Goal: Transaction & Acquisition: Purchase product/service

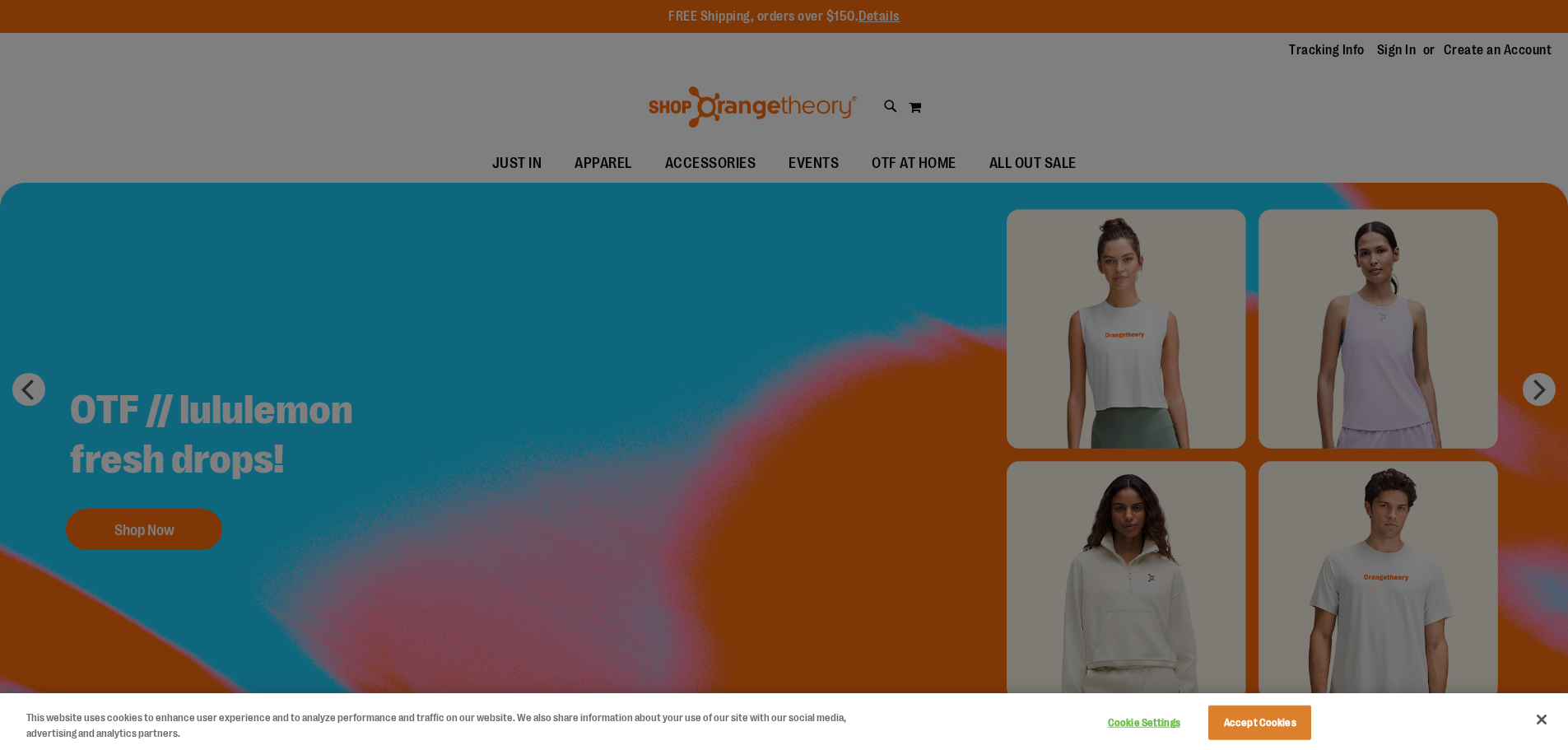
type input "**********"
click at [1043, 161] on div at bounding box center [784, 375] width 1568 height 750
drag, startPoint x: 1547, startPoint y: 717, endPoint x: 1494, endPoint y: 671, distance: 70.2
click at [1547, 717] on button "Close" at bounding box center [1542, 720] width 36 height 36
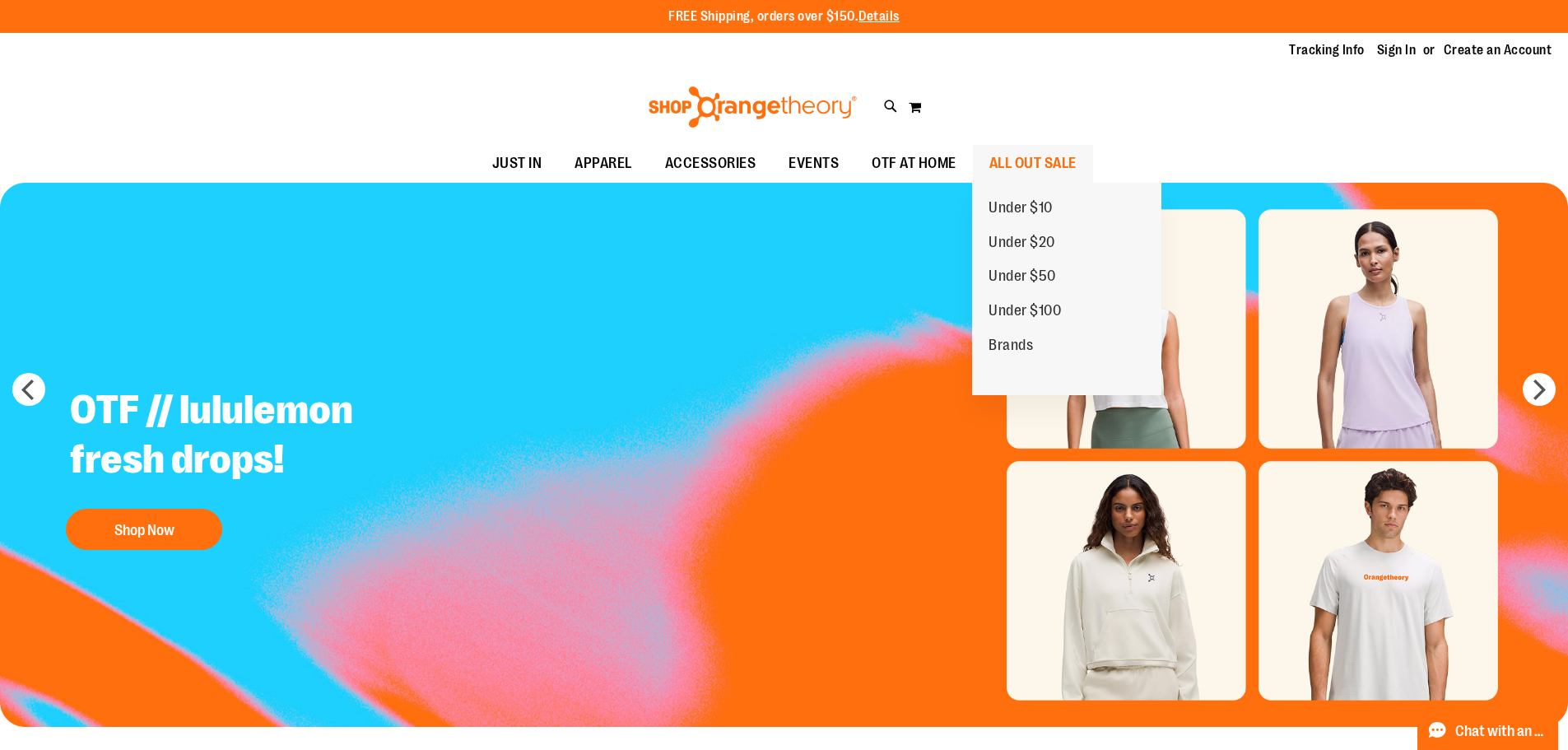
click at [1037, 162] on span "ALL OUT SALE" at bounding box center [1033, 163] width 87 height 37
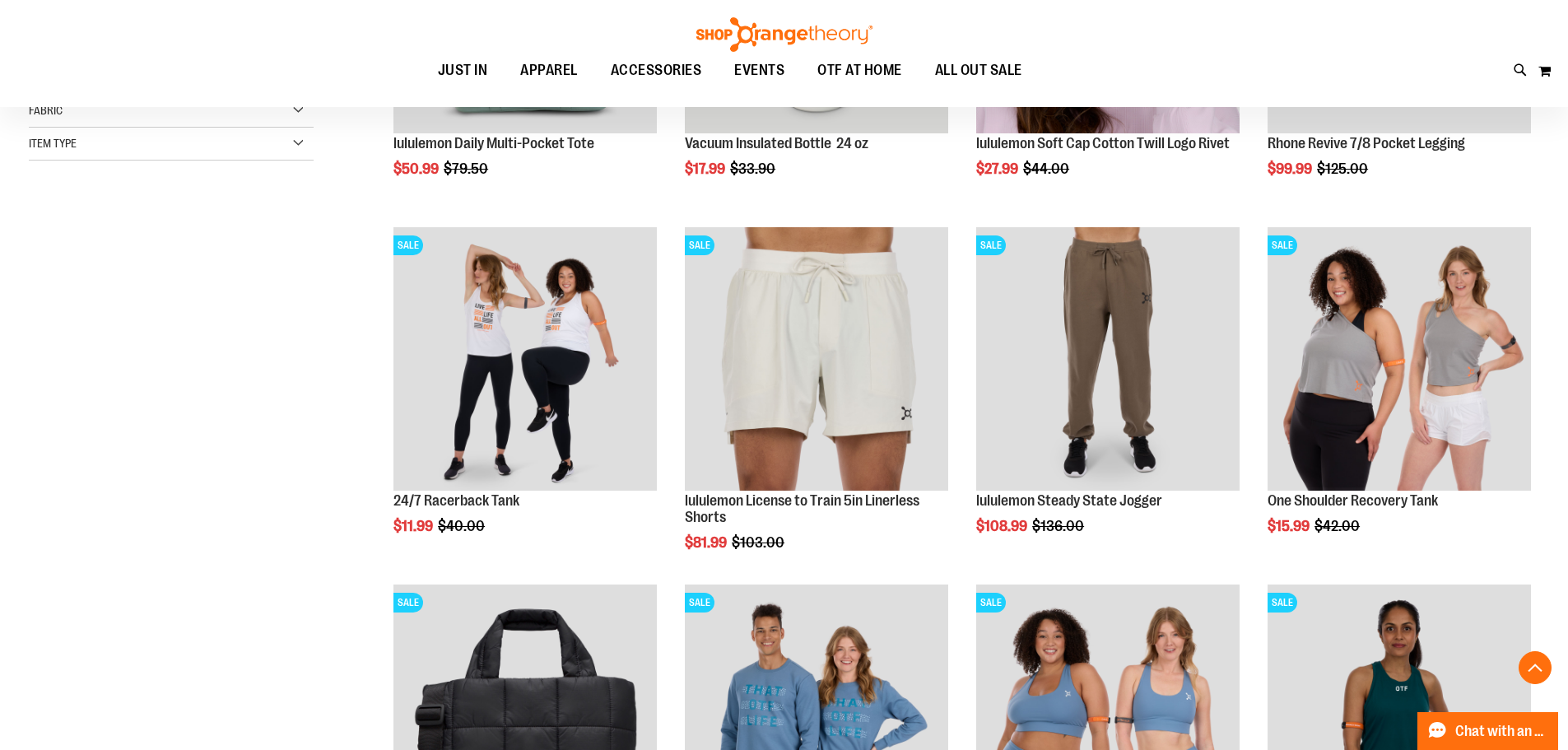
scroll to position [493, 0]
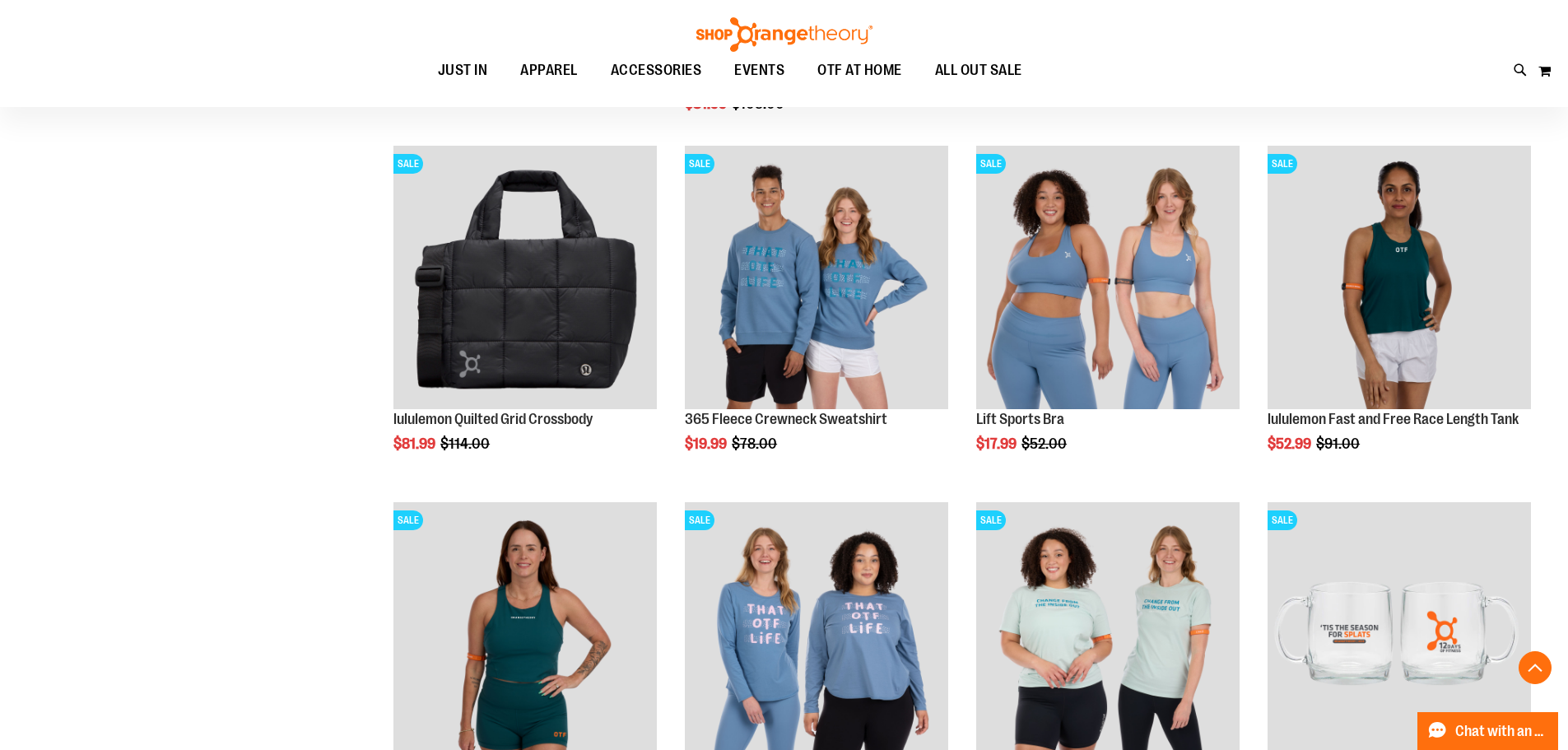
scroll to position [905, 0]
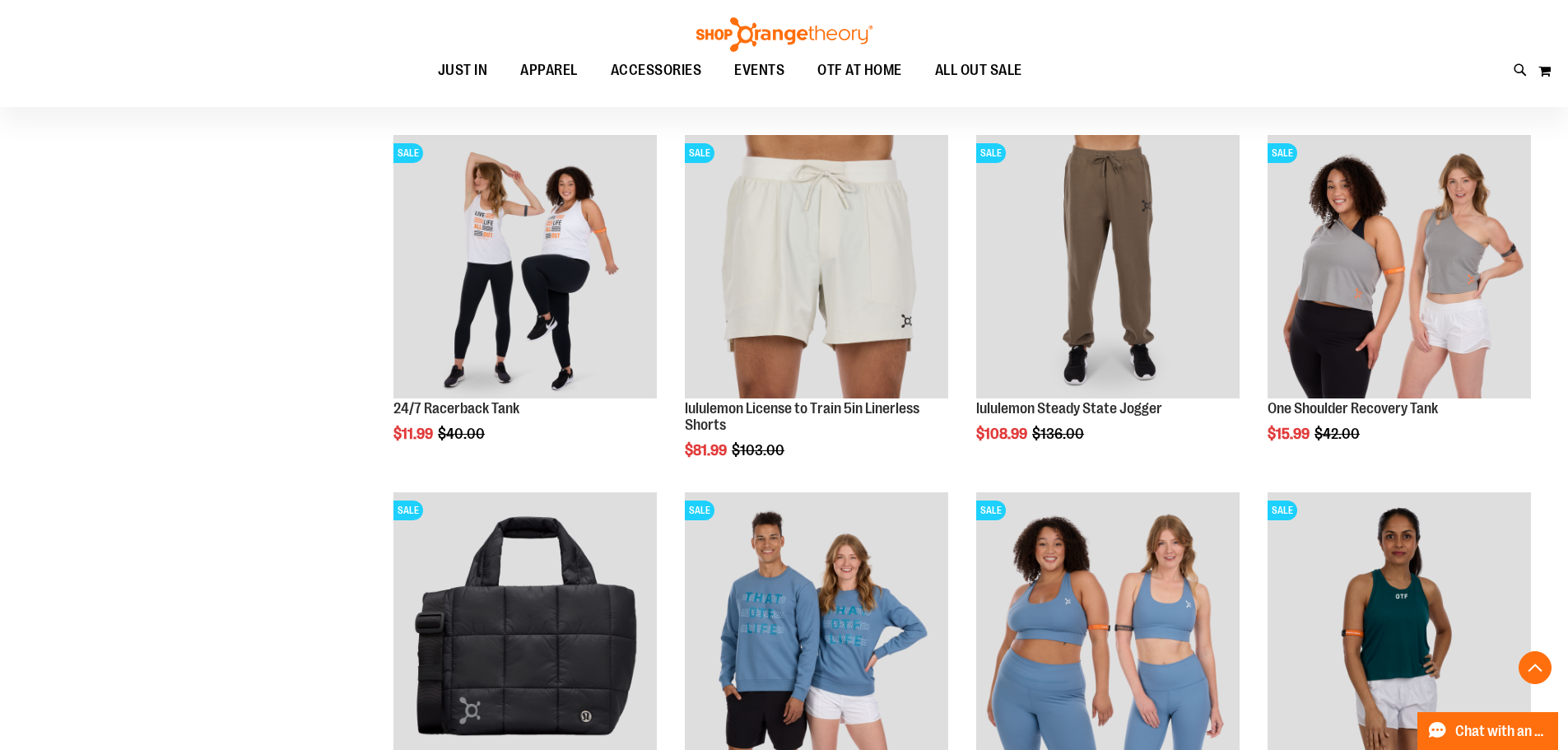
scroll to position [575, 0]
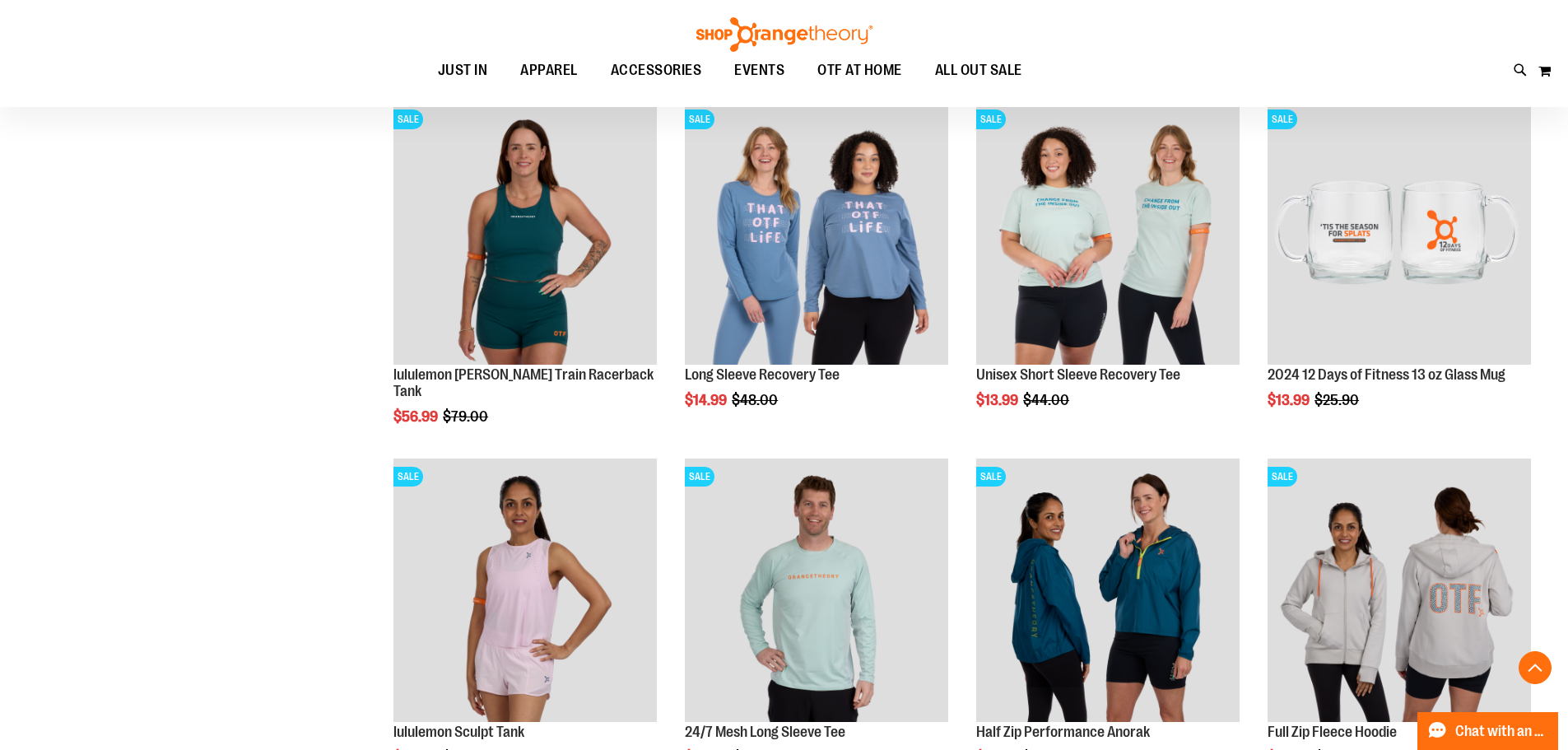
scroll to position [1316, 0]
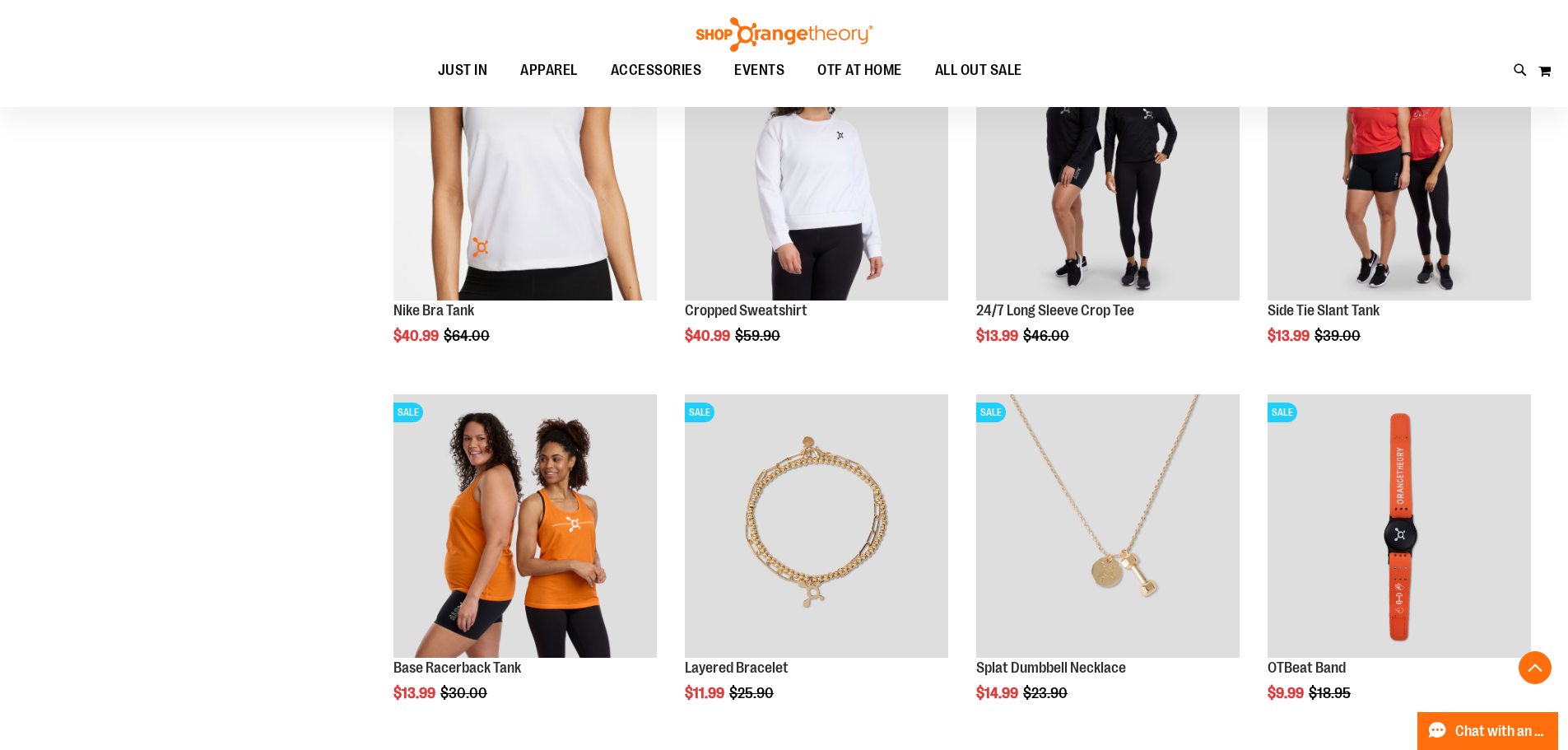
scroll to position [2469, 0]
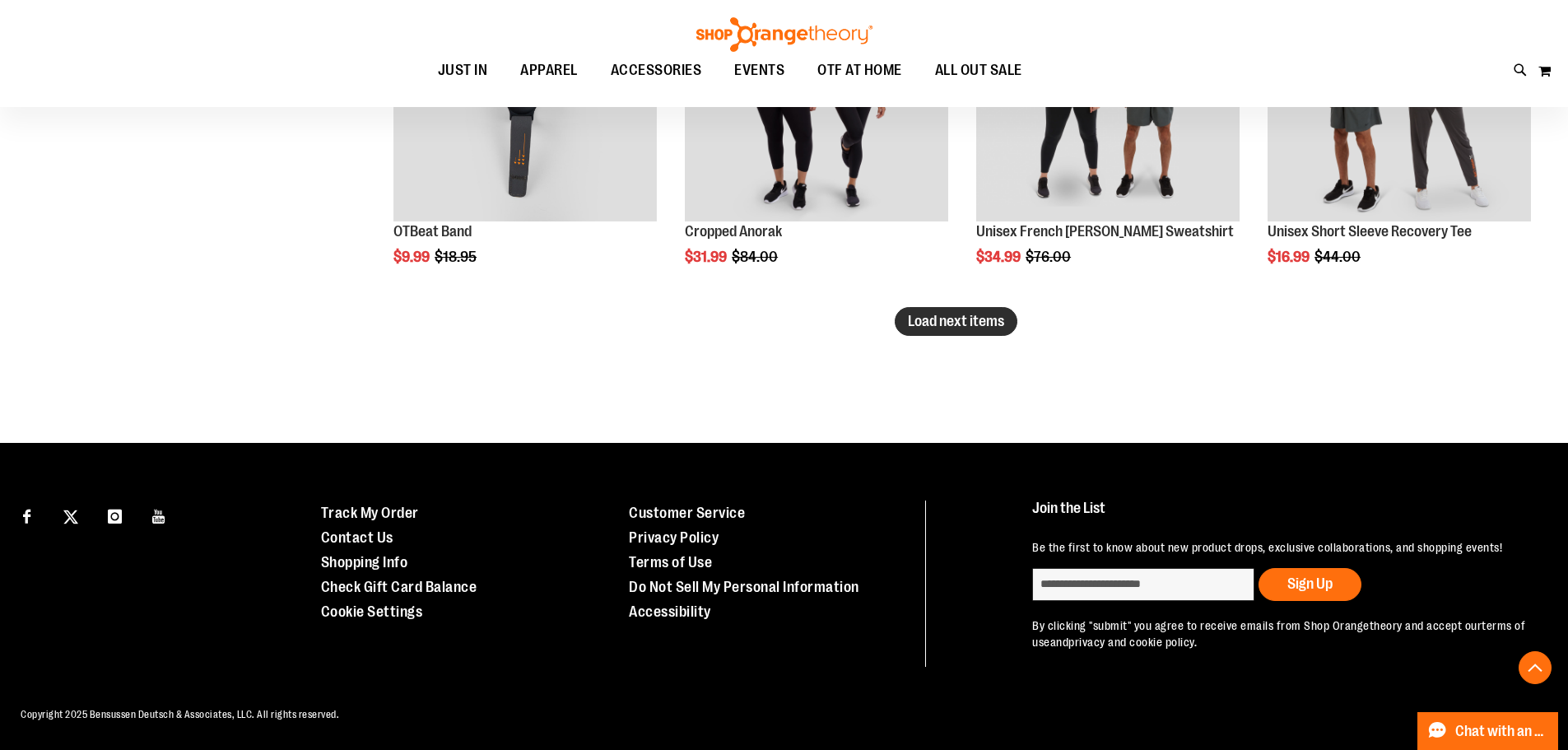
type input "**********"
click at [931, 320] on span "Load next items" at bounding box center [956, 321] width 96 height 16
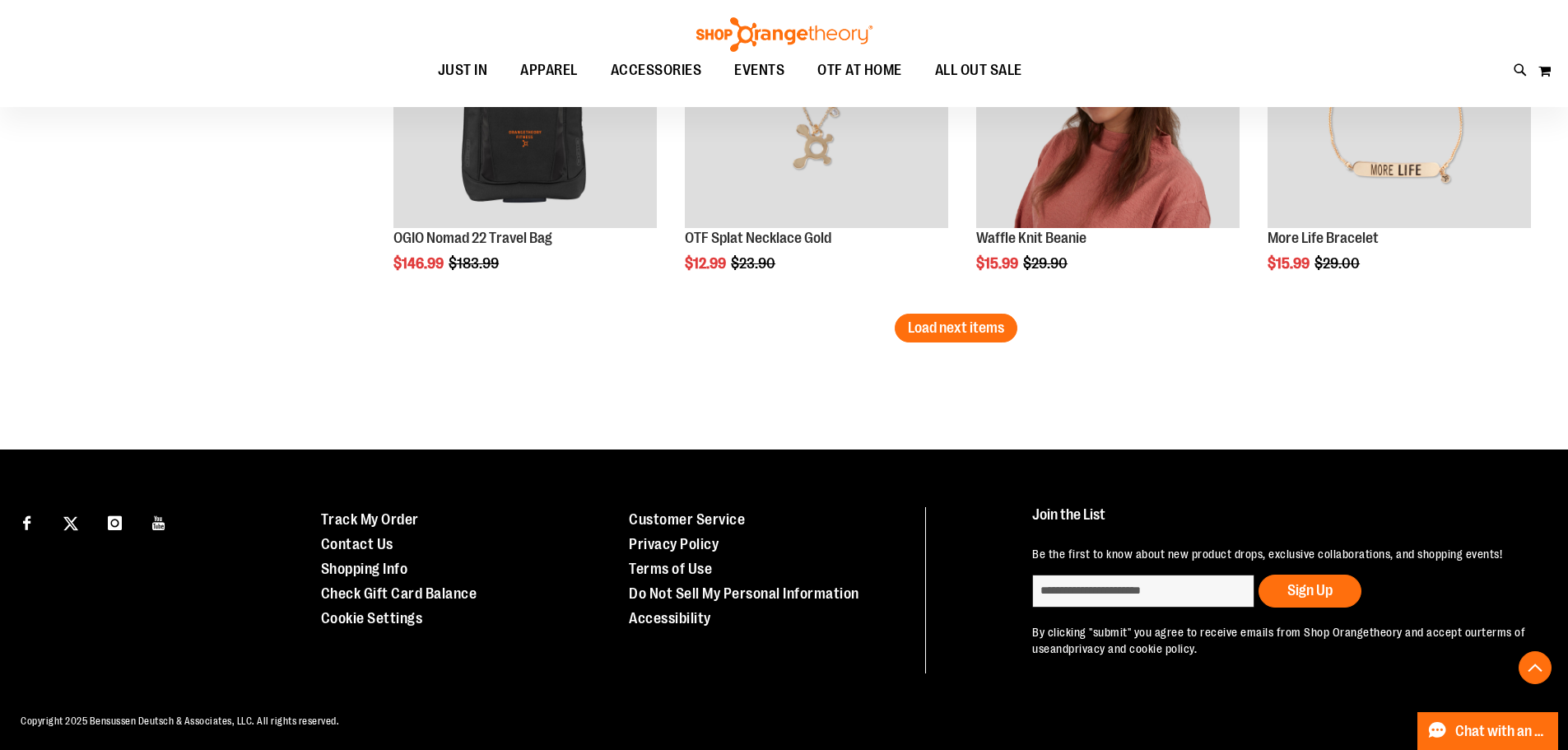
scroll to position [4304, 0]
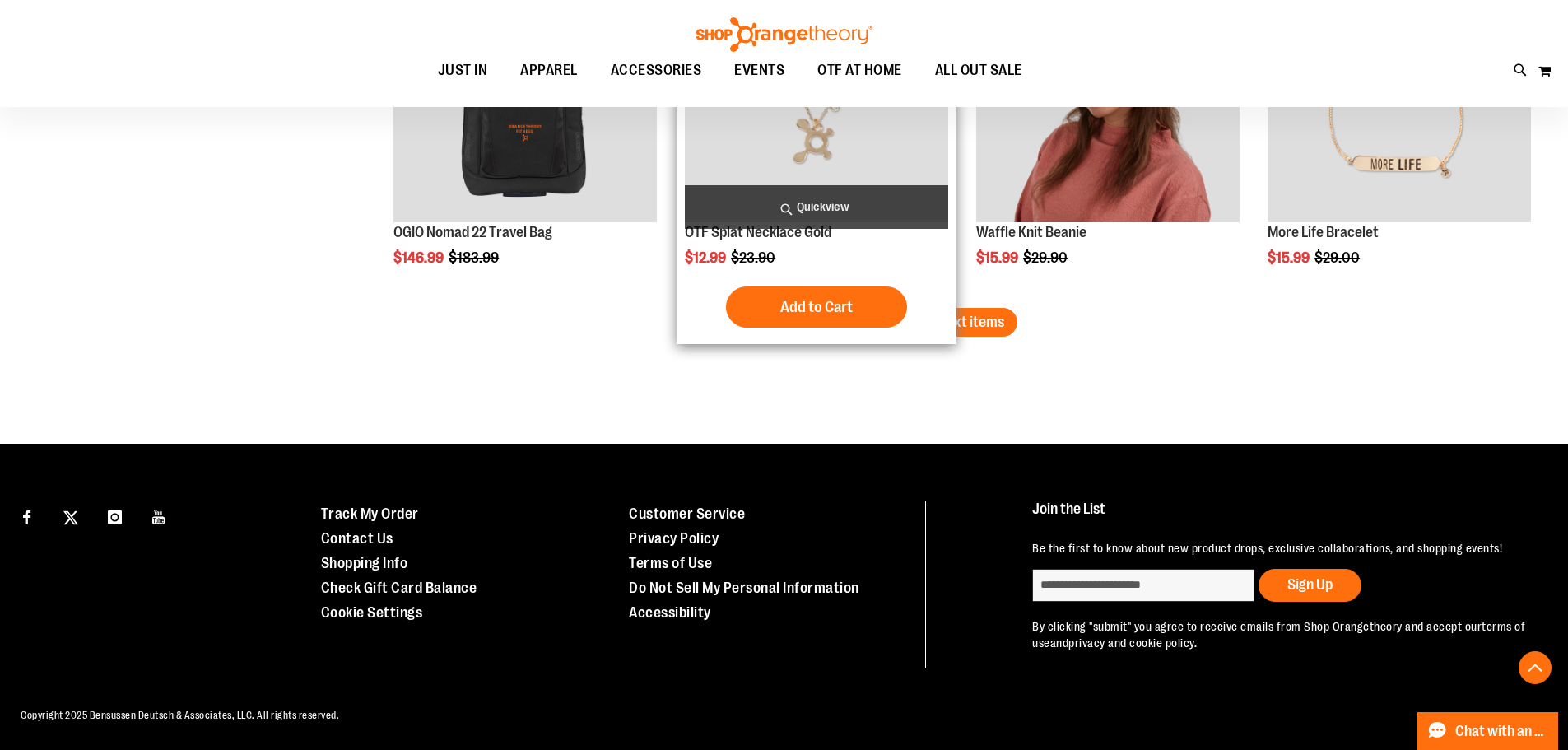
click at [946, 307] on div "Add to Cart In stock" at bounding box center [817, 307] width 264 height 41
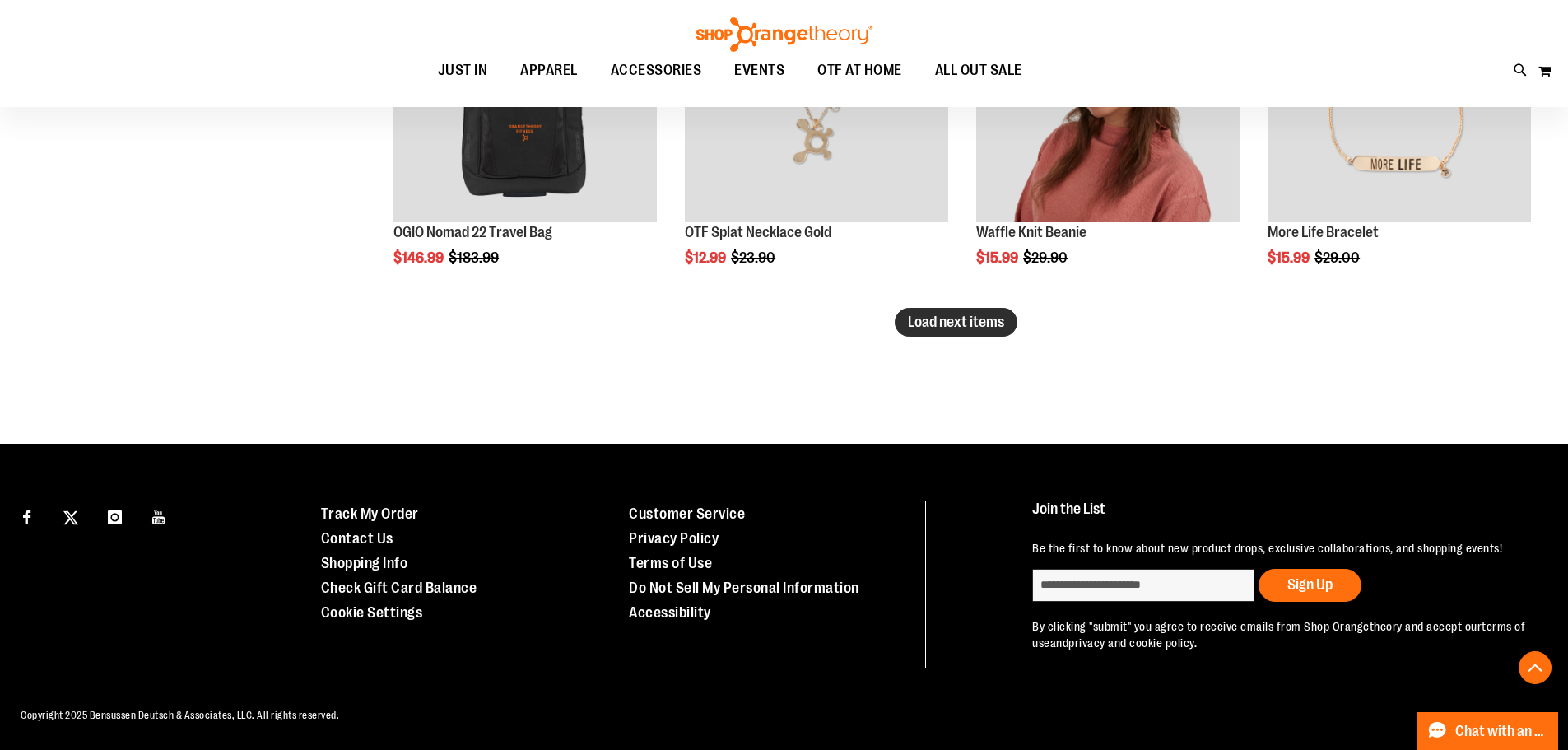
click at [984, 318] on span "Load next items" at bounding box center [956, 322] width 96 height 16
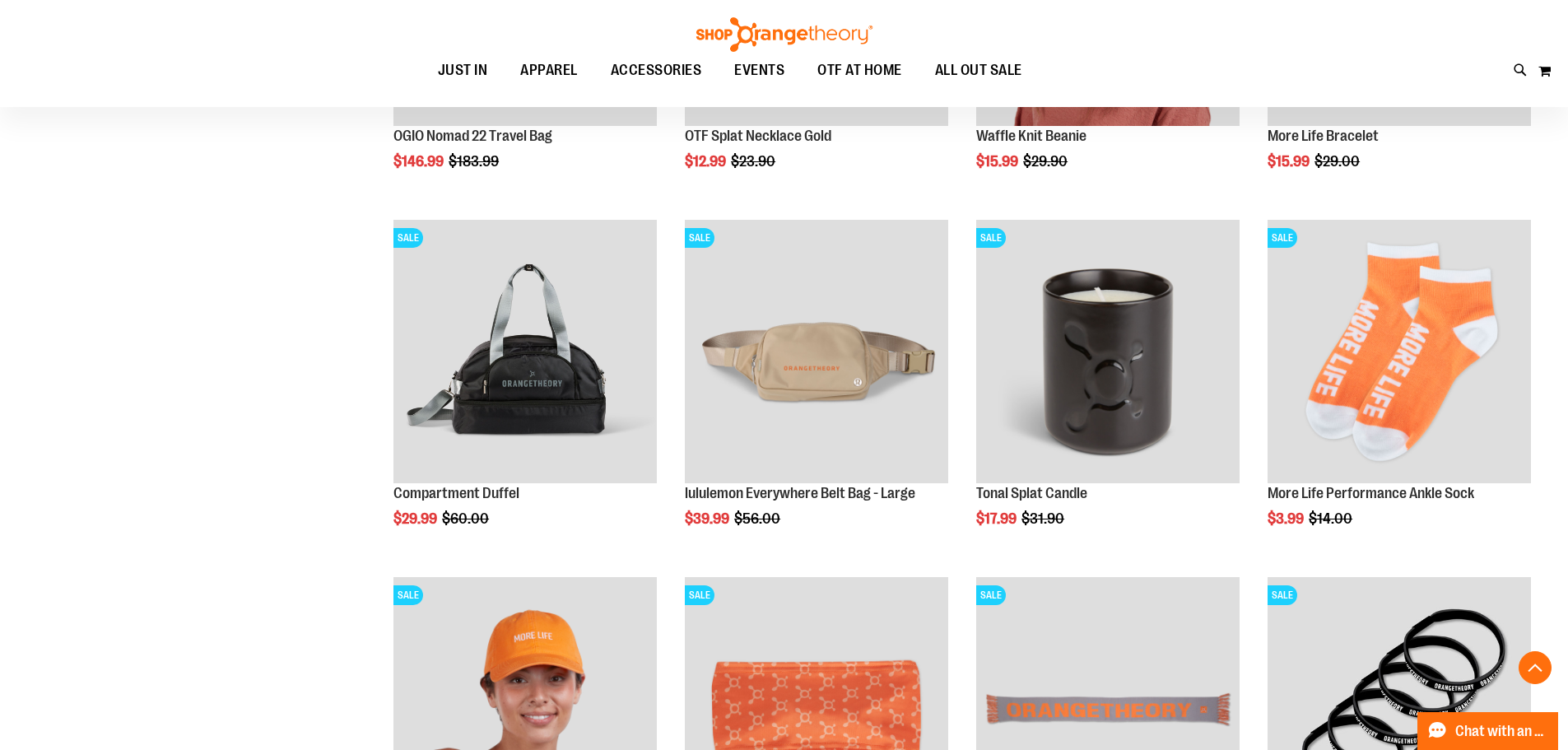
scroll to position [4304, 0]
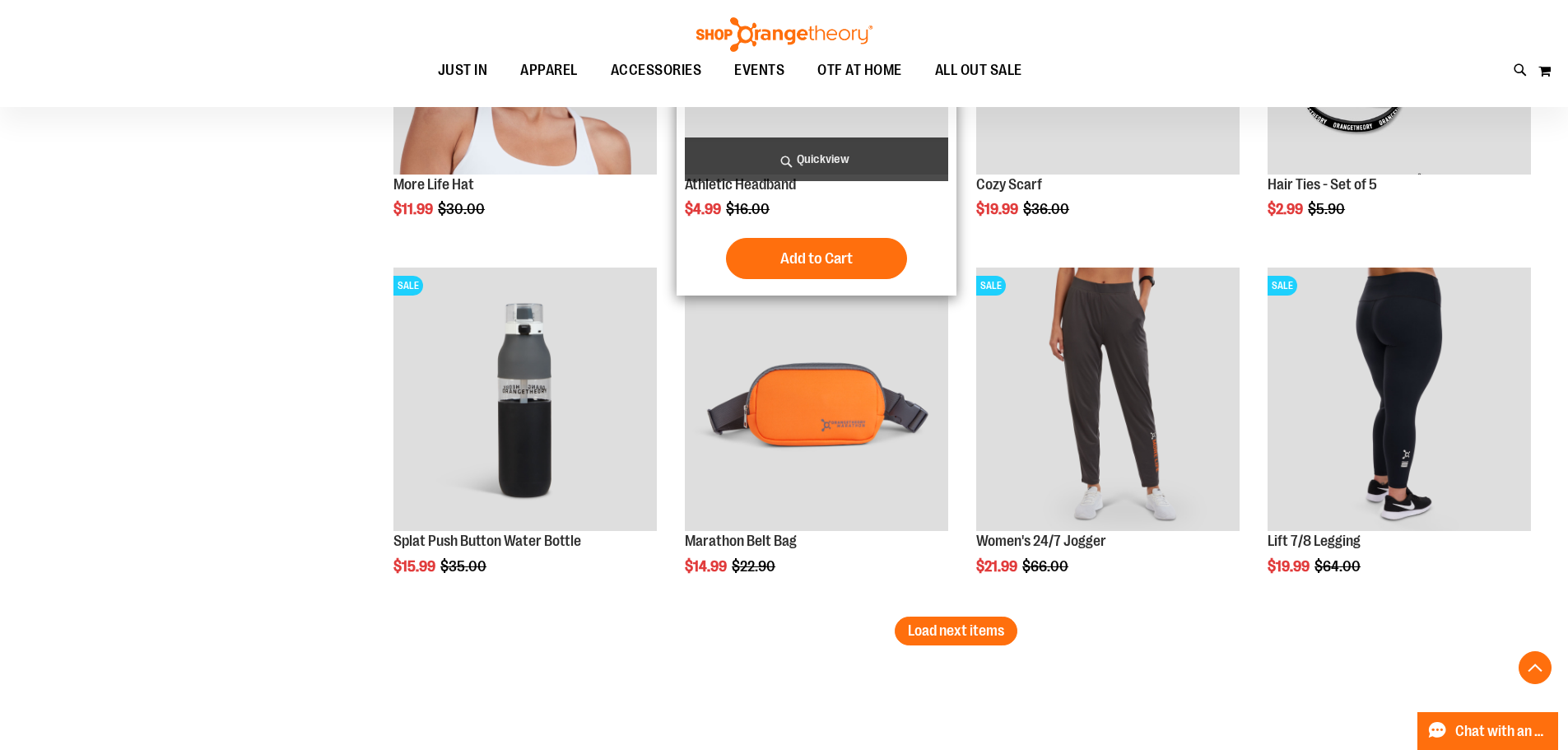
scroll to position [4962, 0]
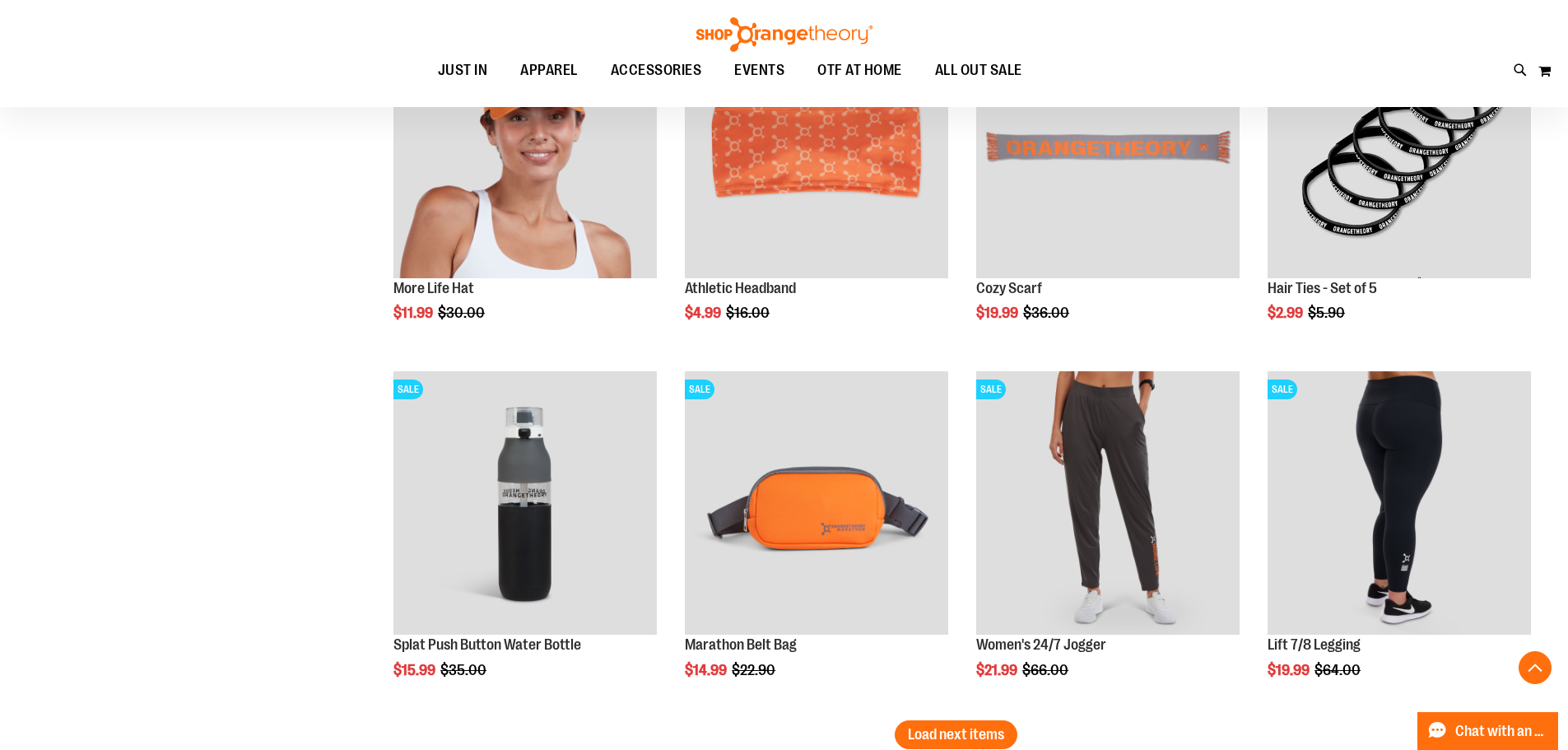
click at [732, 33] on img at bounding box center [784, 35] width 181 height 35
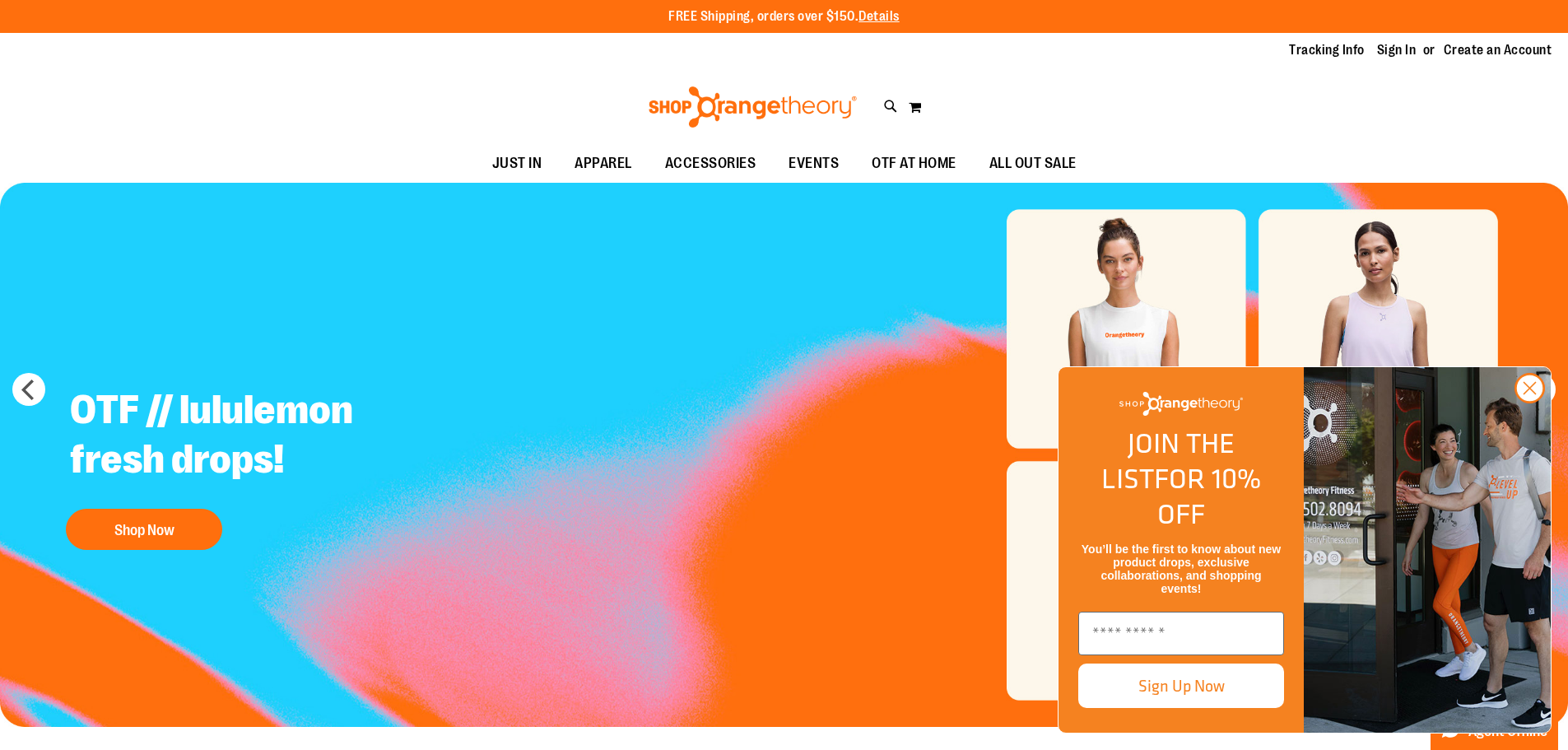
type input "**********"
click at [1405, 60] on div "Tracking Info Sign In Return to Procurement Create an Account" at bounding box center [784, 50] width 1568 height 35
click at [1406, 50] on link "Sign In" at bounding box center [1397, 50] width 40 height 18
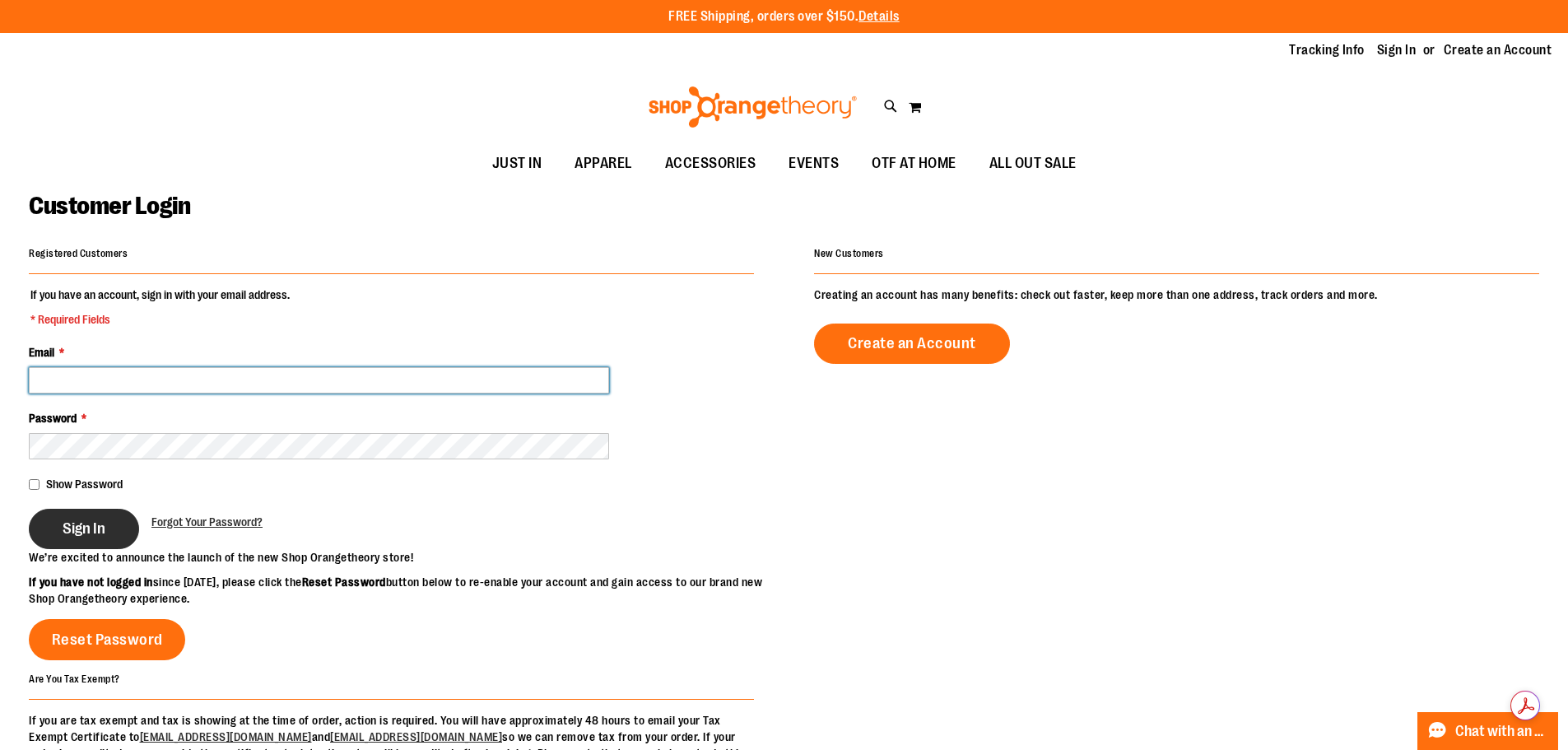
type input "**********"
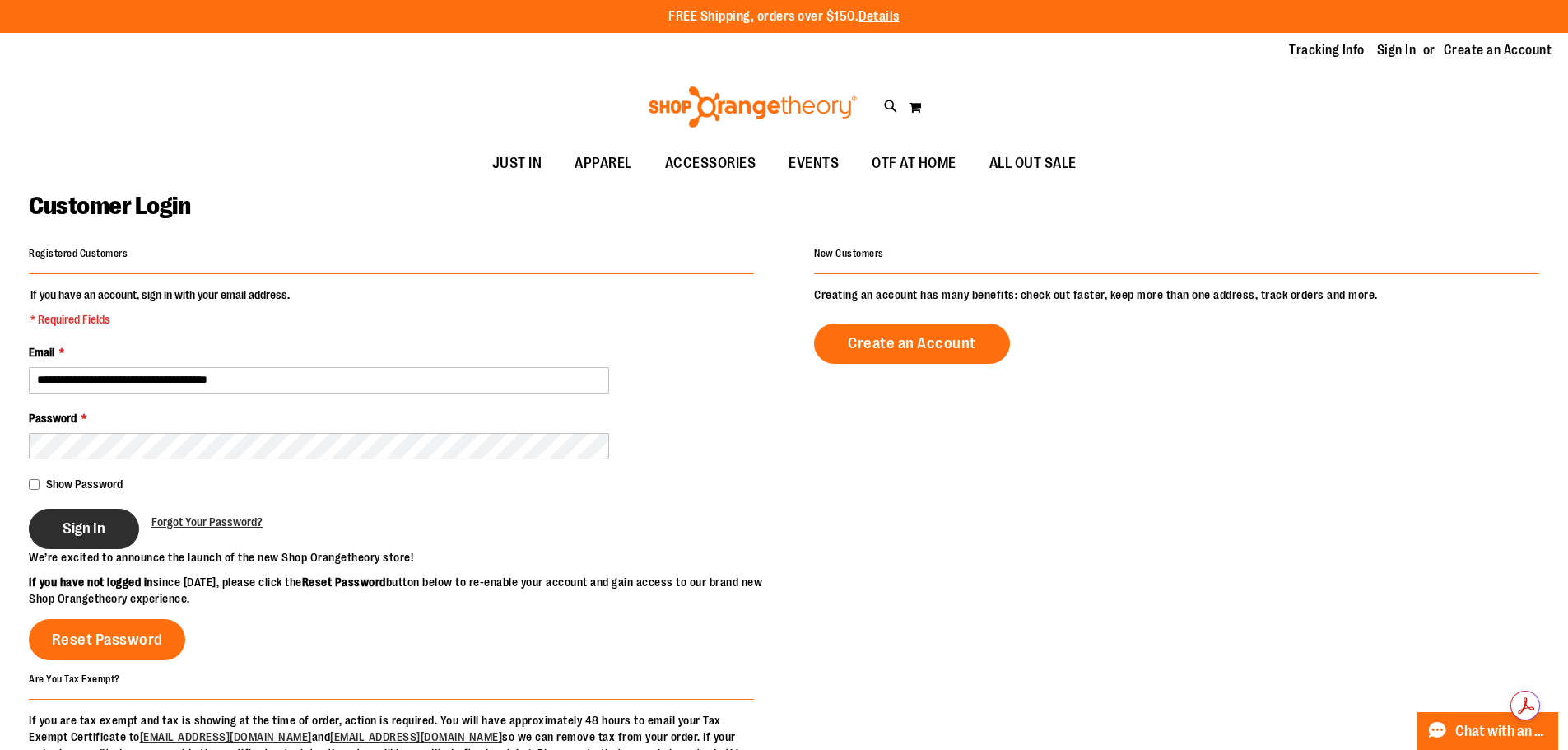
type input "**********"
click at [88, 524] on span "Sign In" at bounding box center [84, 528] width 43 height 18
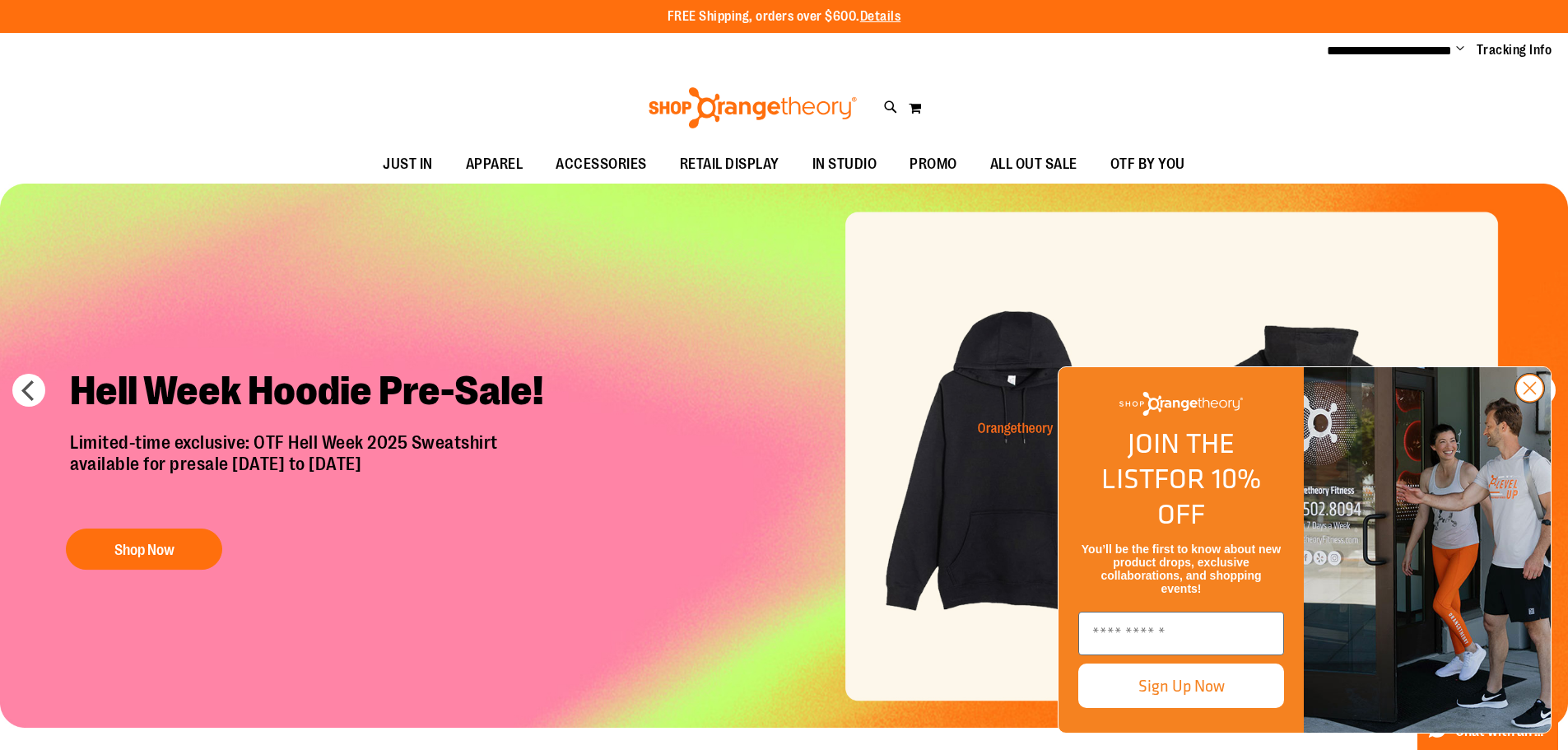
click at [1532, 402] on circle "Close dialog" at bounding box center [1529, 388] width 27 height 27
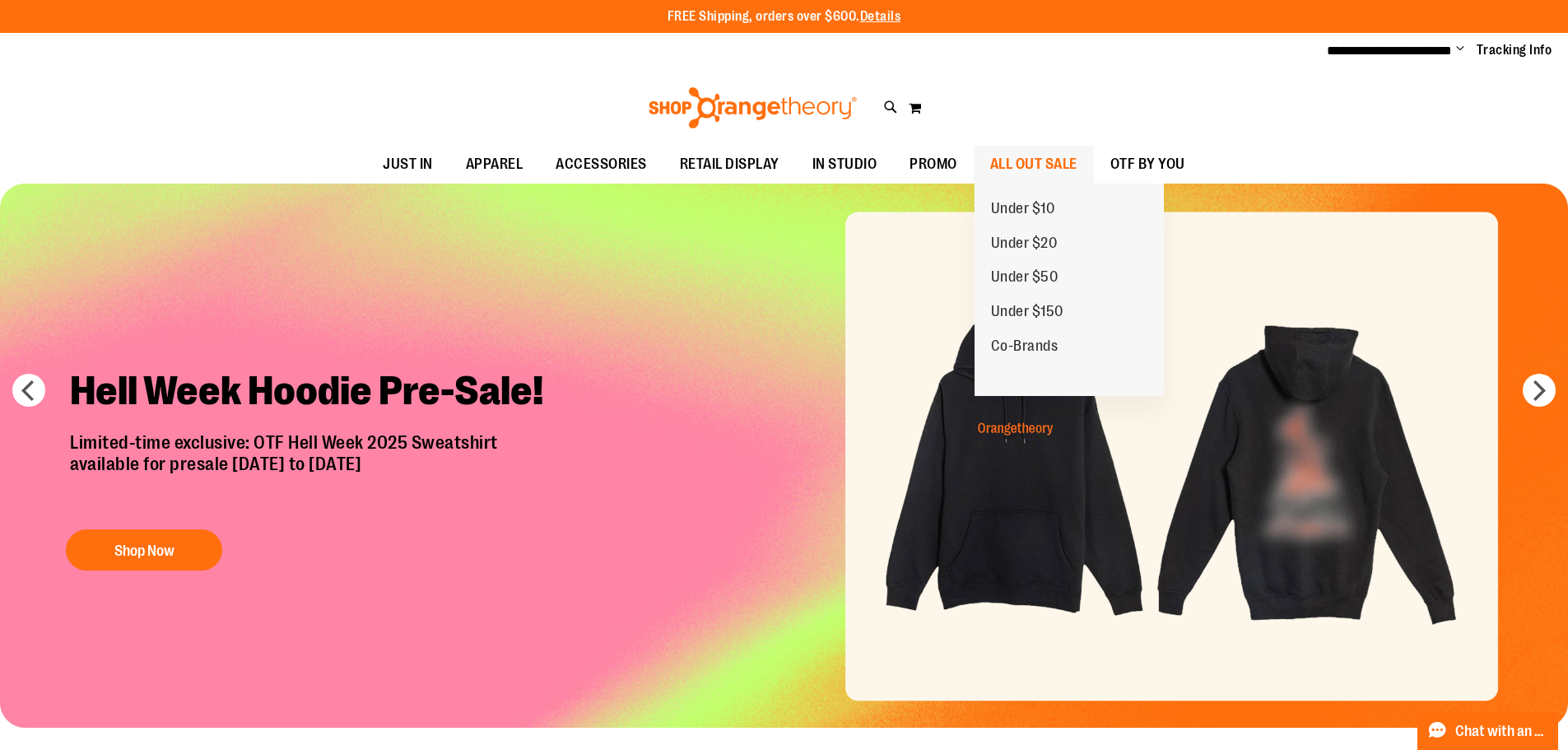
click at [1035, 158] on span "ALL OUT SALE" at bounding box center [1034, 164] width 87 height 37
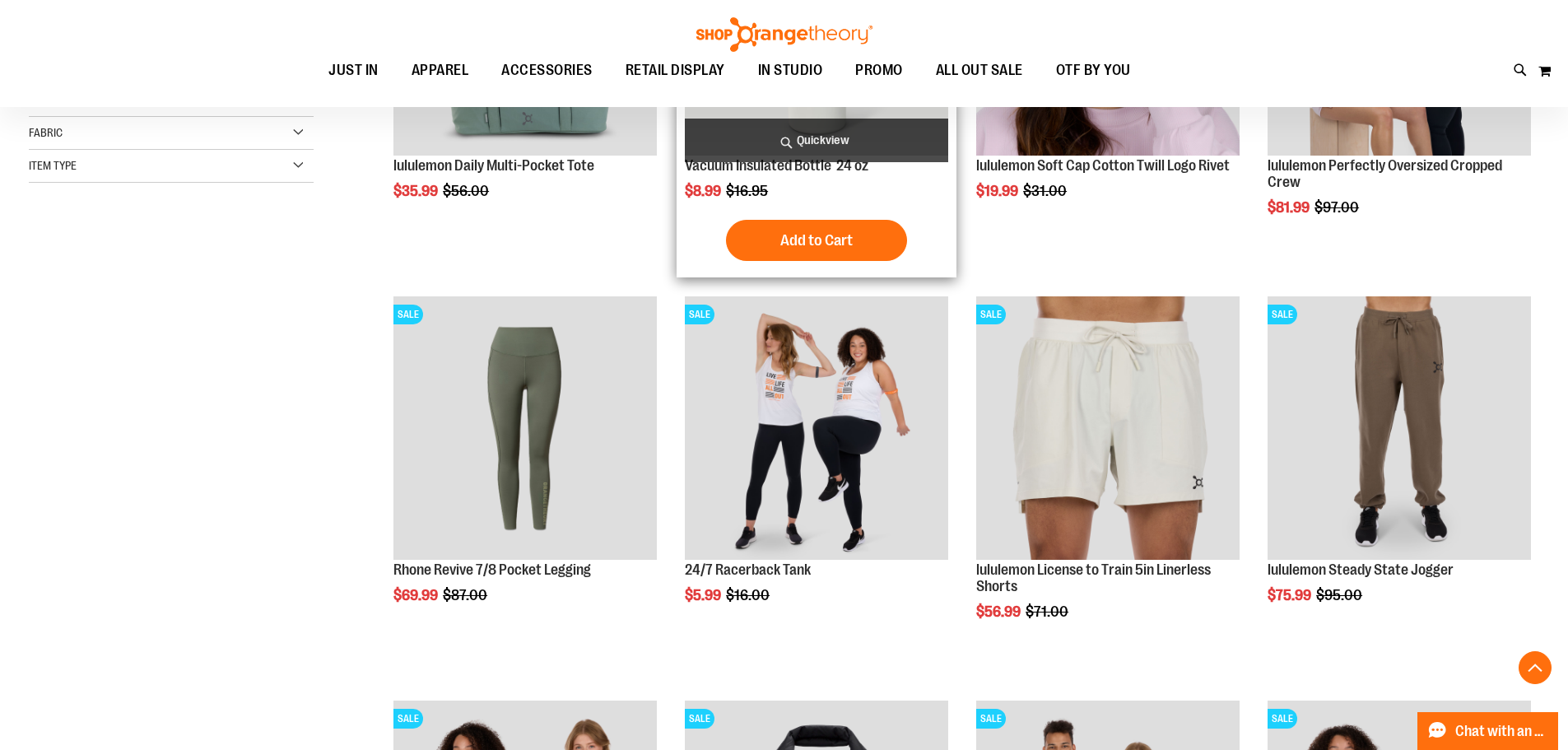
scroll to position [410, 0]
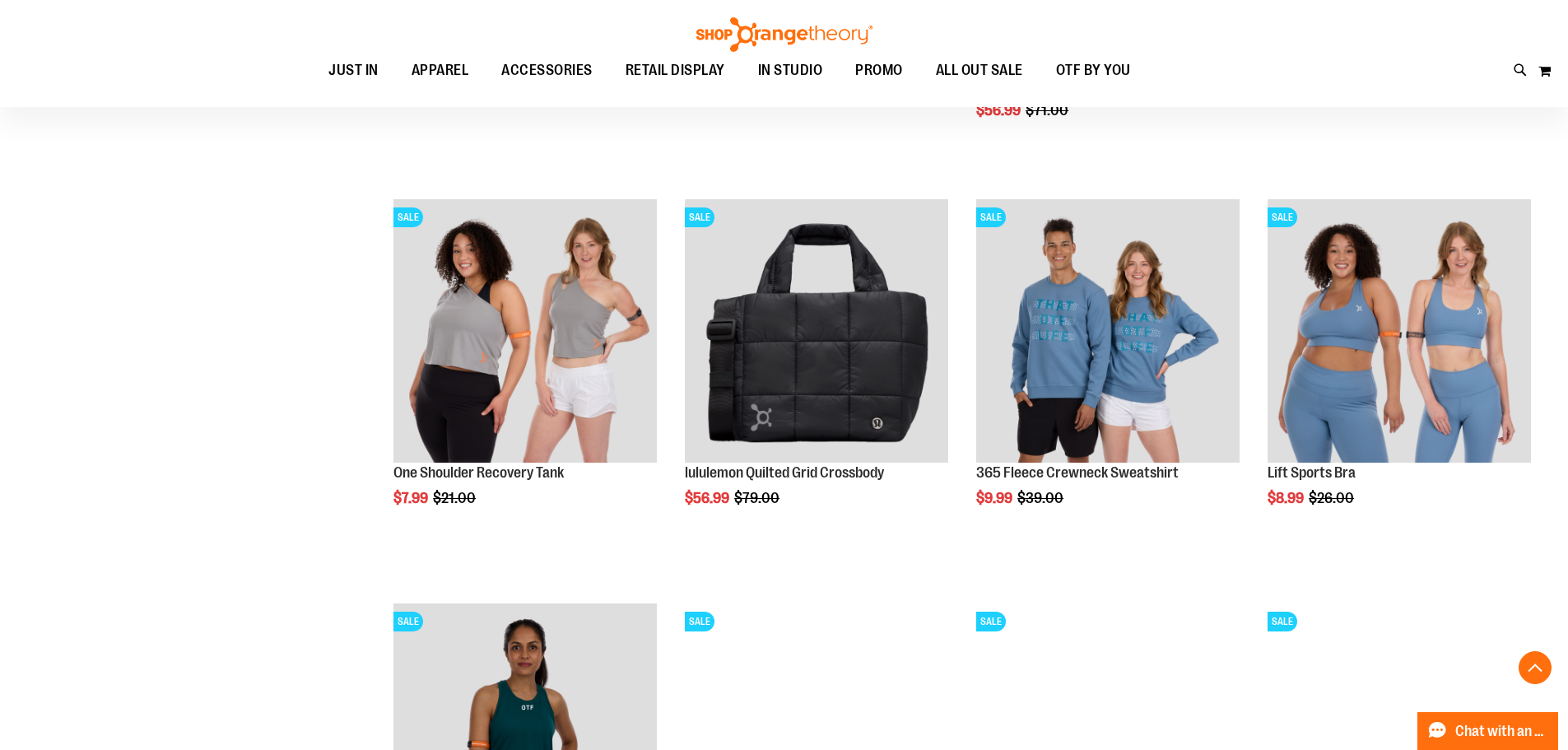
scroll to position [987, 0]
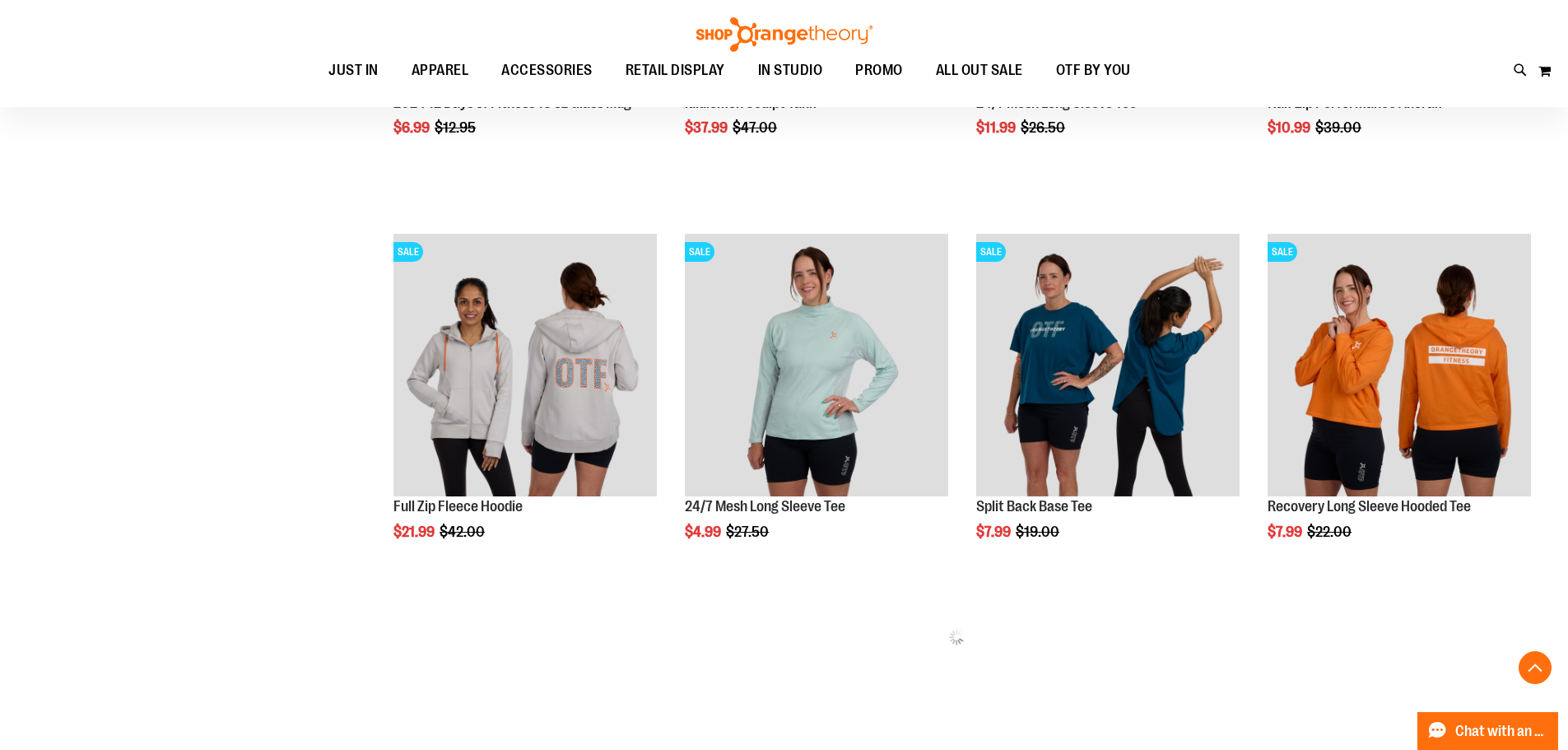
scroll to position [2387, 0]
